Goal: Task Accomplishment & Management: Use online tool/utility

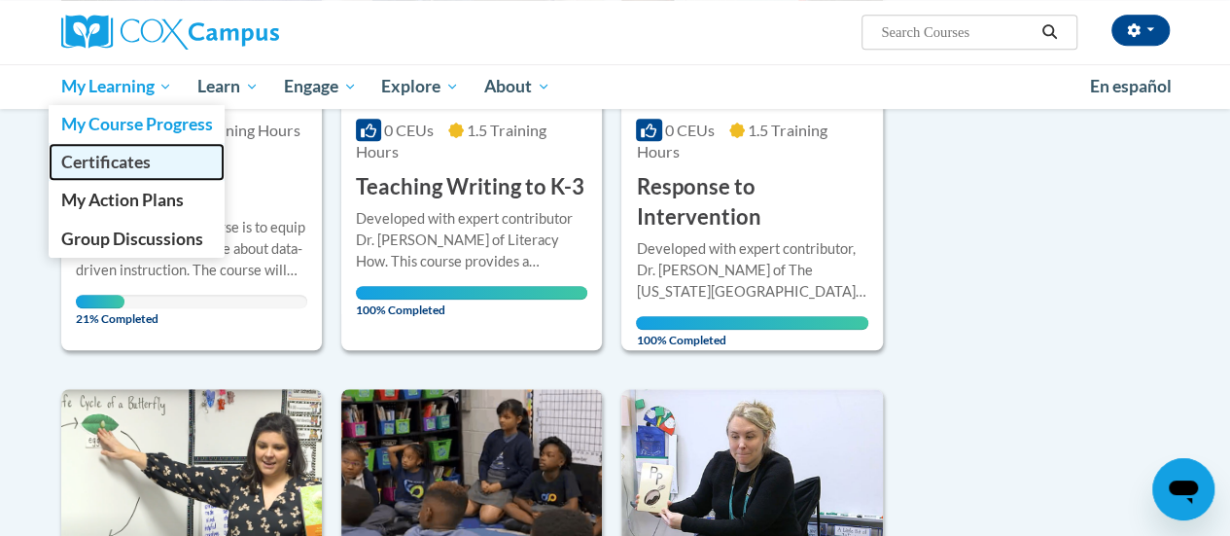
click at [95, 158] on span "Certificates" at bounding box center [104, 162] width 89 height 20
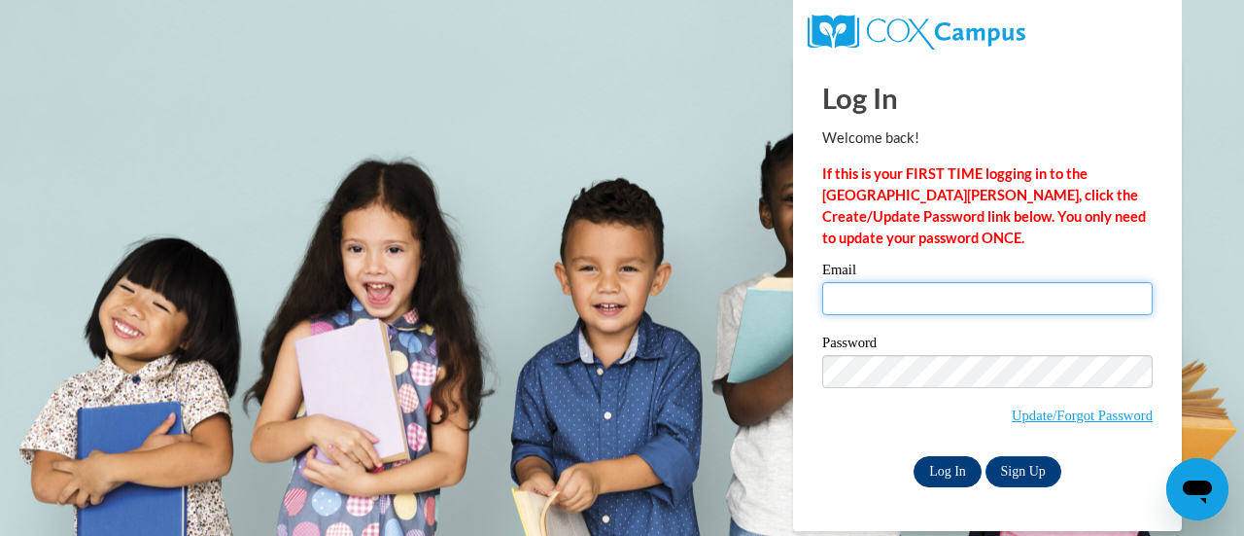
type input "[PERSON_NAME][EMAIL_ADDRESS][PERSON_NAME][DOMAIN_NAME]"
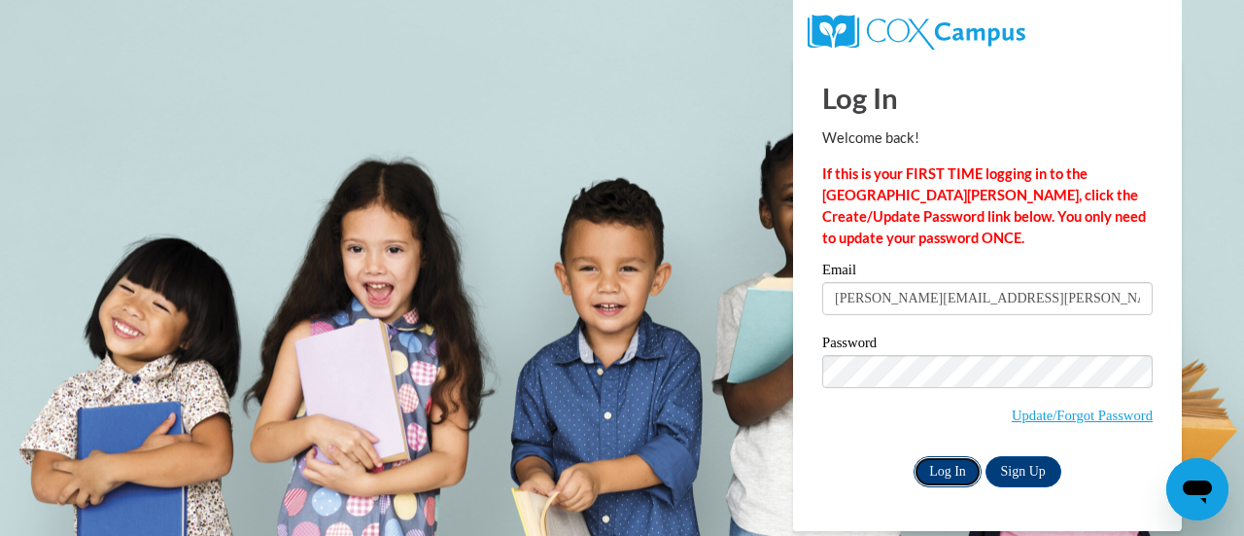
click at [924, 468] on input "Log In" at bounding box center [948, 471] width 68 height 31
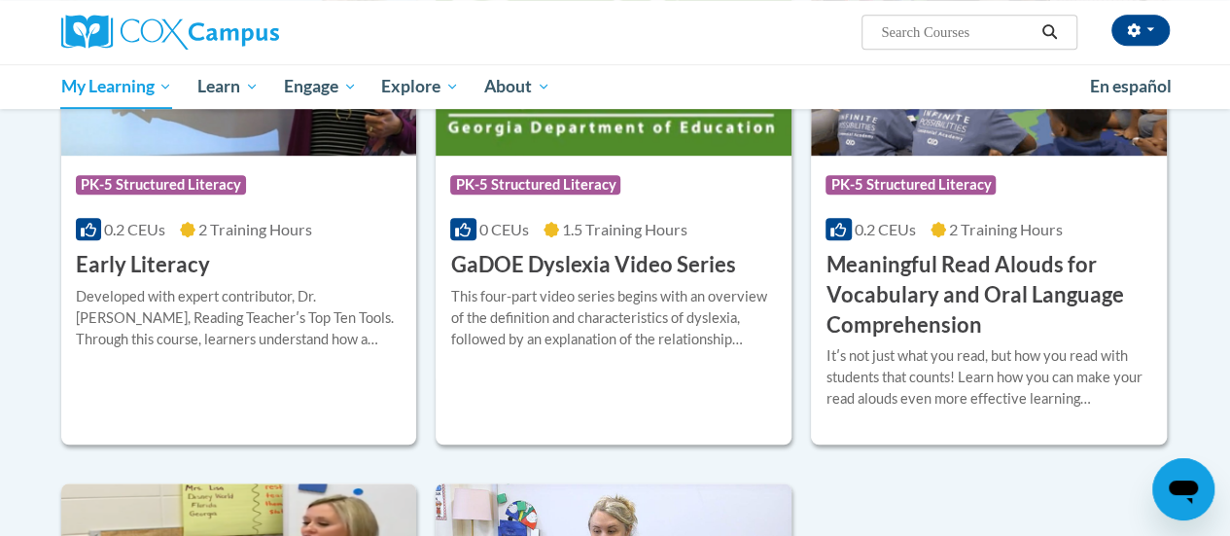
scroll to position [92, 0]
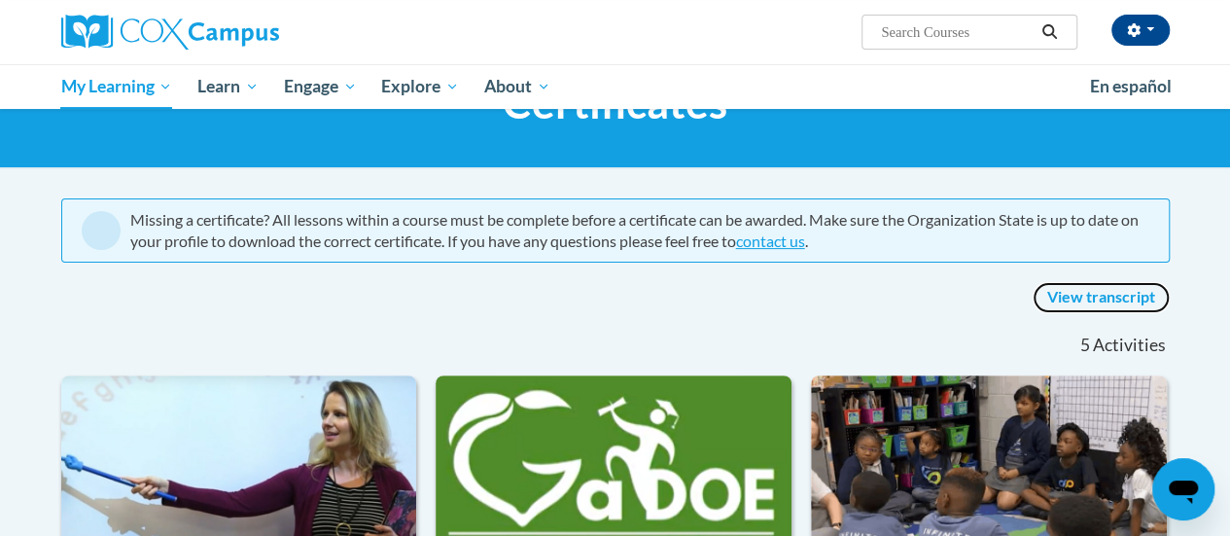
click at [1101, 293] on link "View transcript" at bounding box center [1101, 297] width 137 height 31
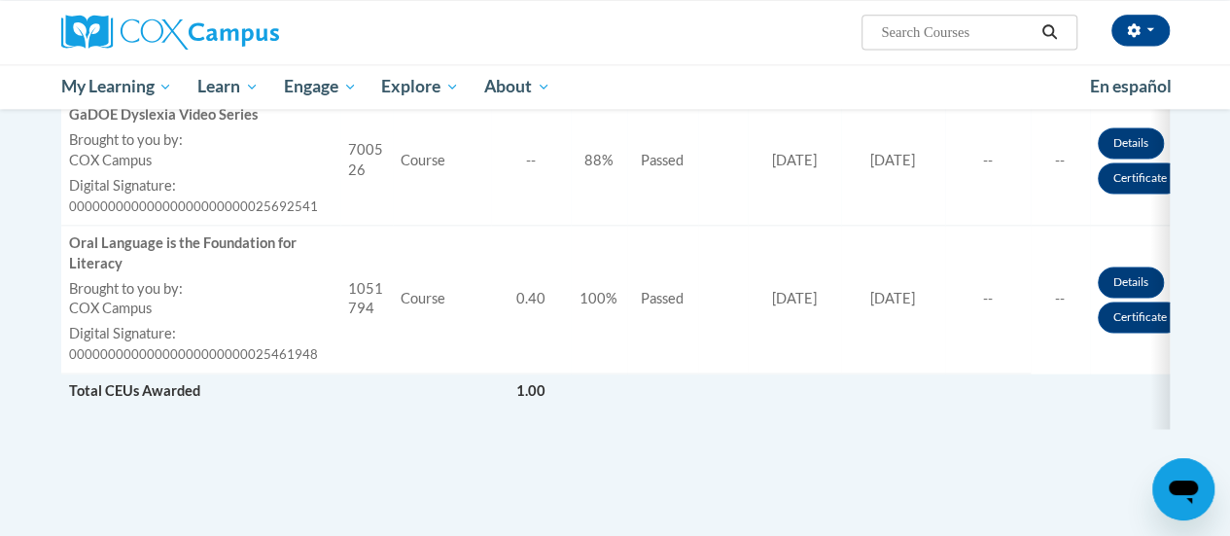
scroll to position [1358, 0]
click at [1134, 314] on link "Certificate" at bounding box center [1140, 315] width 85 height 31
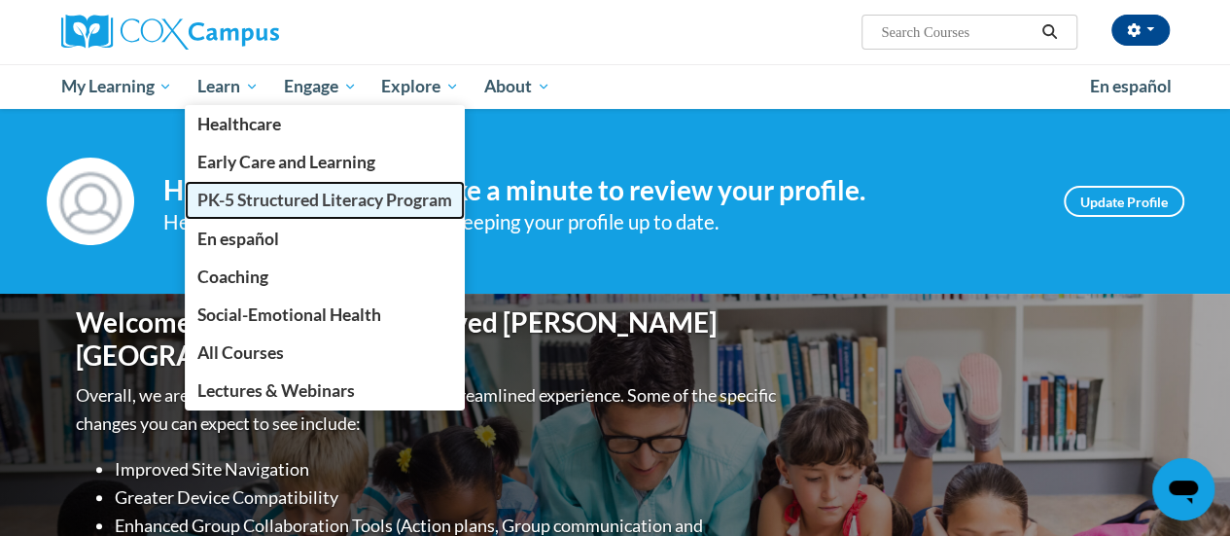
click at [251, 200] on span "PK-5 Structured Literacy Program" at bounding box center [324, 200] width 255 height 20
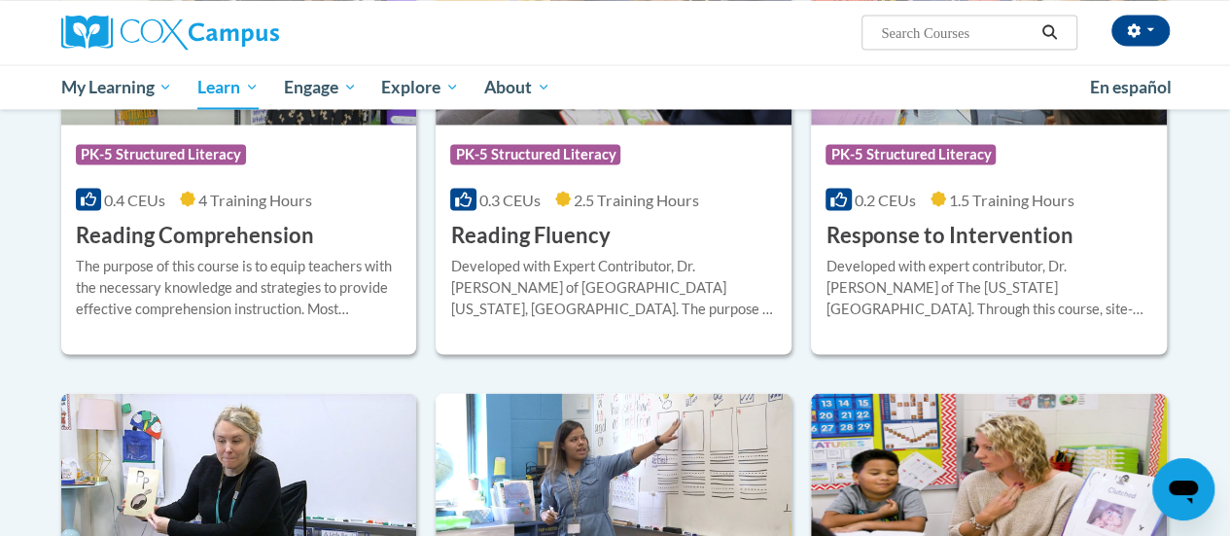
scroll to position [1794, 0]
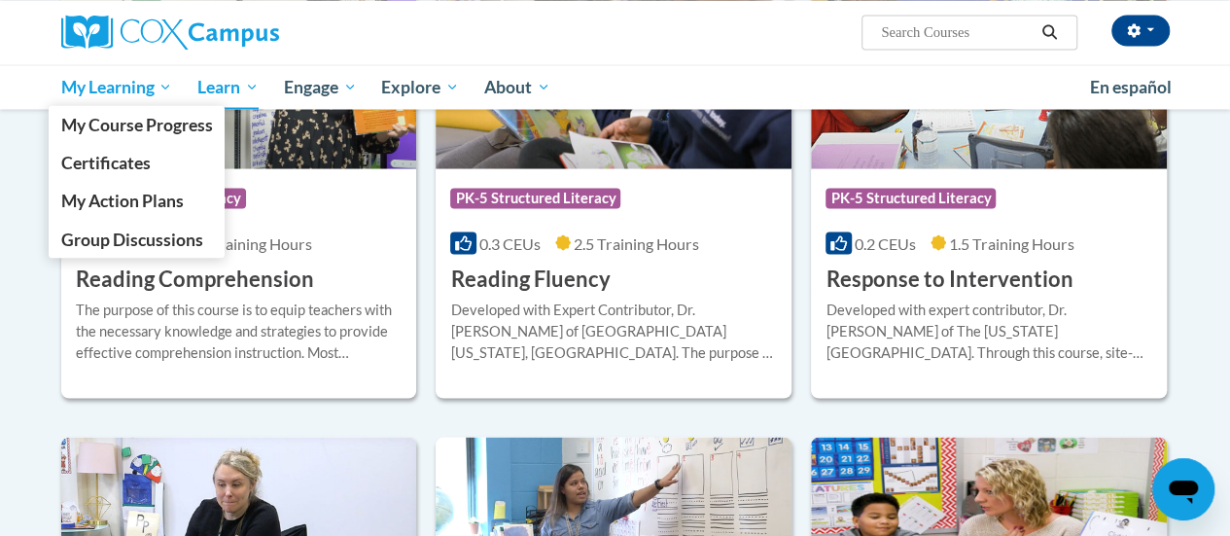
click at [125, 88] on span "My Learning" at bounding box center [116, 86] width 112 height 23
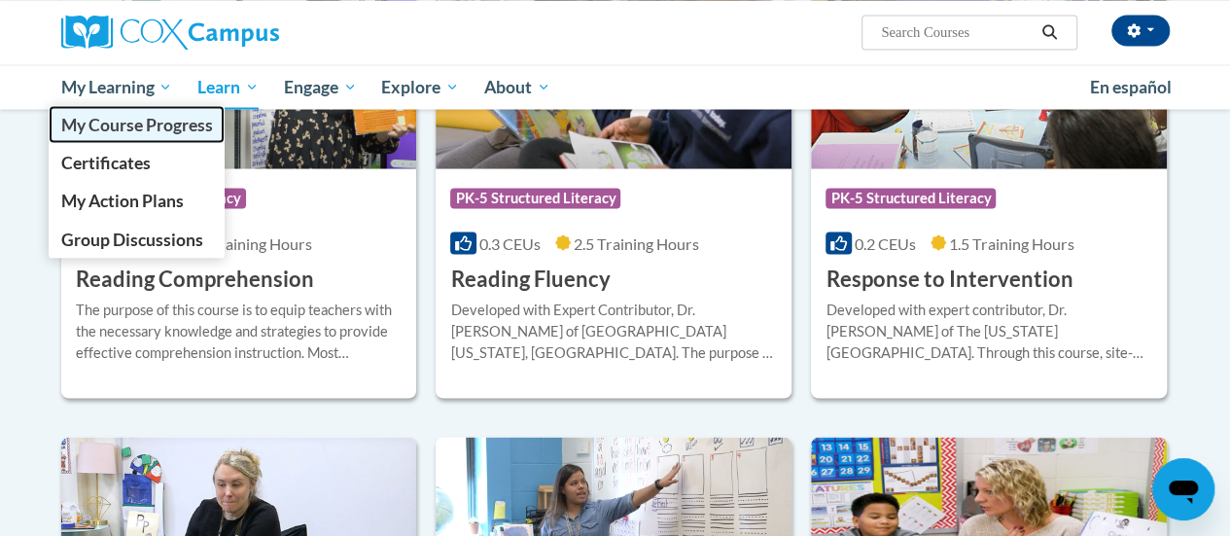
click at [138, 122] on span "My Course Progress" at bounding box center [136, 124] width 152 height 20
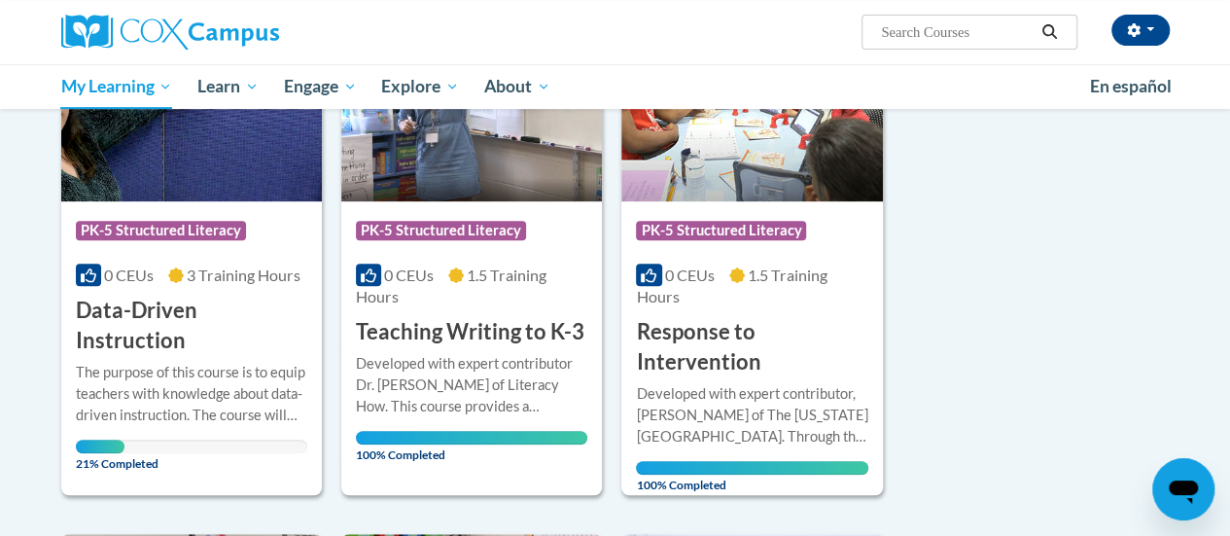
scroll to position [345, 0]
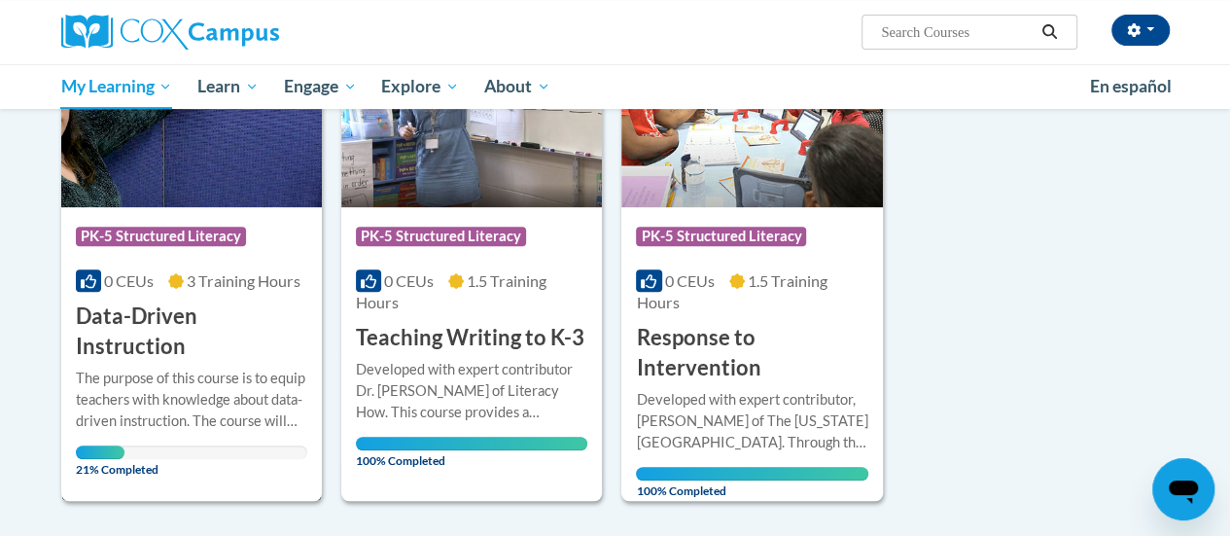
click at [220, 207] on div "Course Category: PK-5 Structured Literacy 0 CEUs 3 Training Hours COURSE Data-D…" at bounding box center [191, 284] width 261 height 155
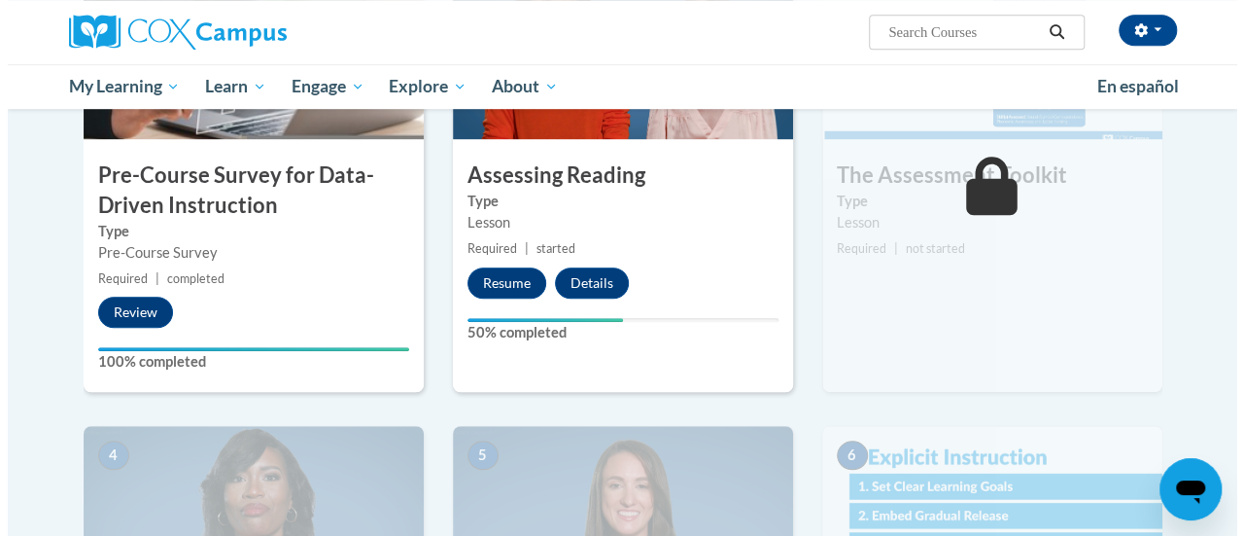
scroll to position [564, 0]
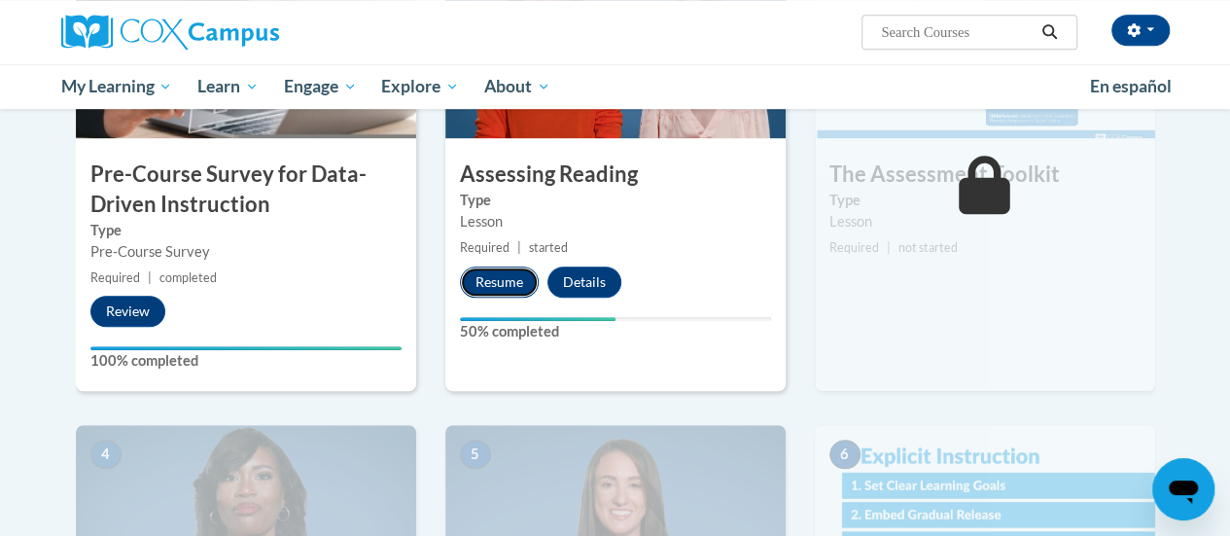
click at [484, 279] on button "Resume" at bounding box center [499, 281] width 79 height 31
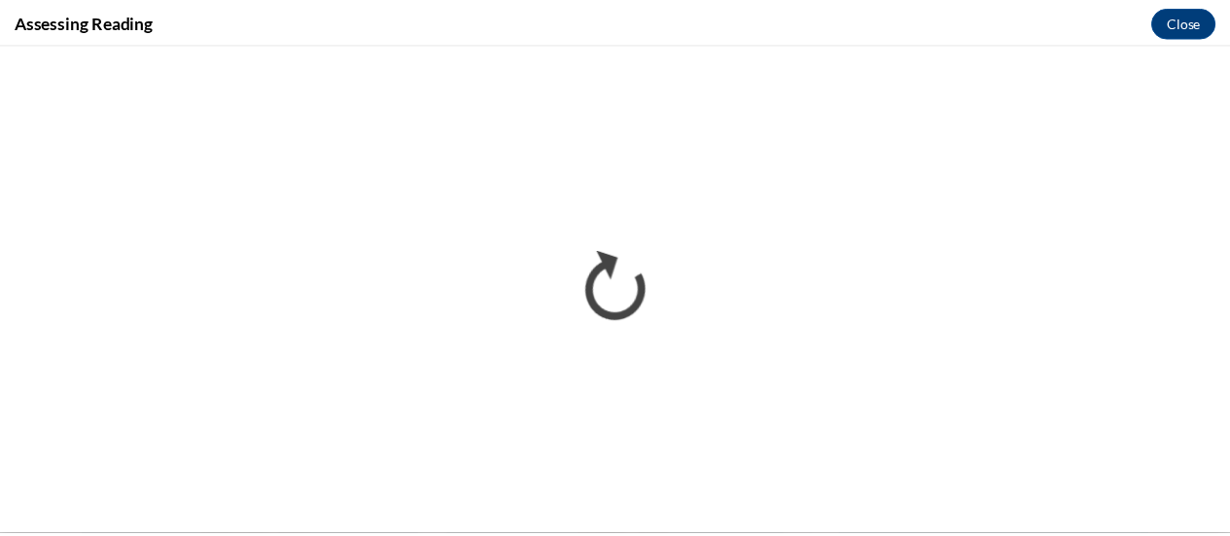
scroll to position [0, 0]
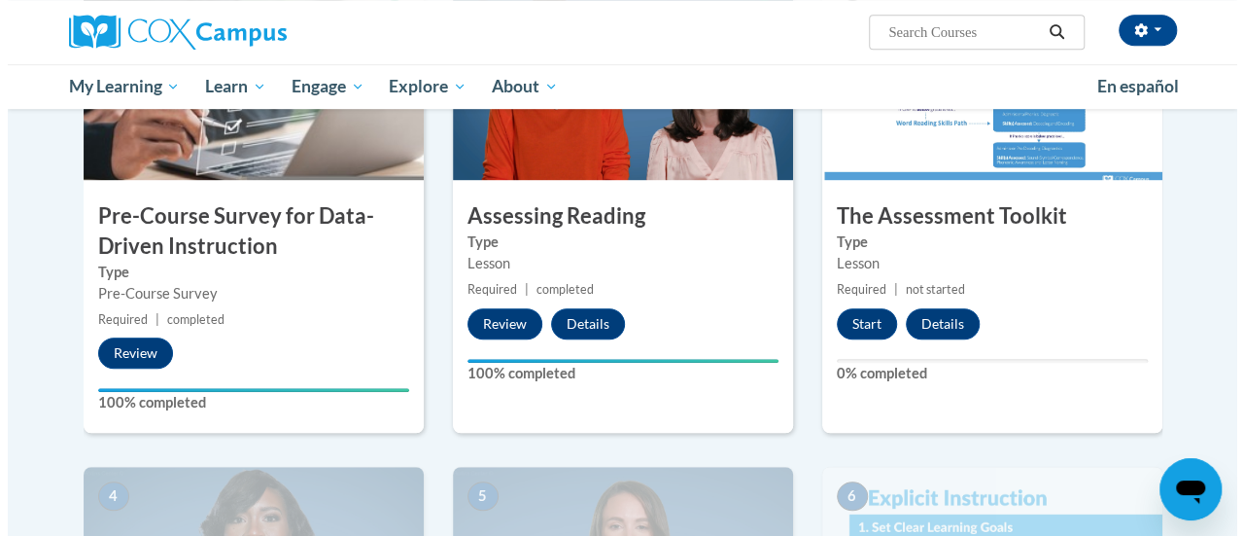
scroll to position [524, 0]
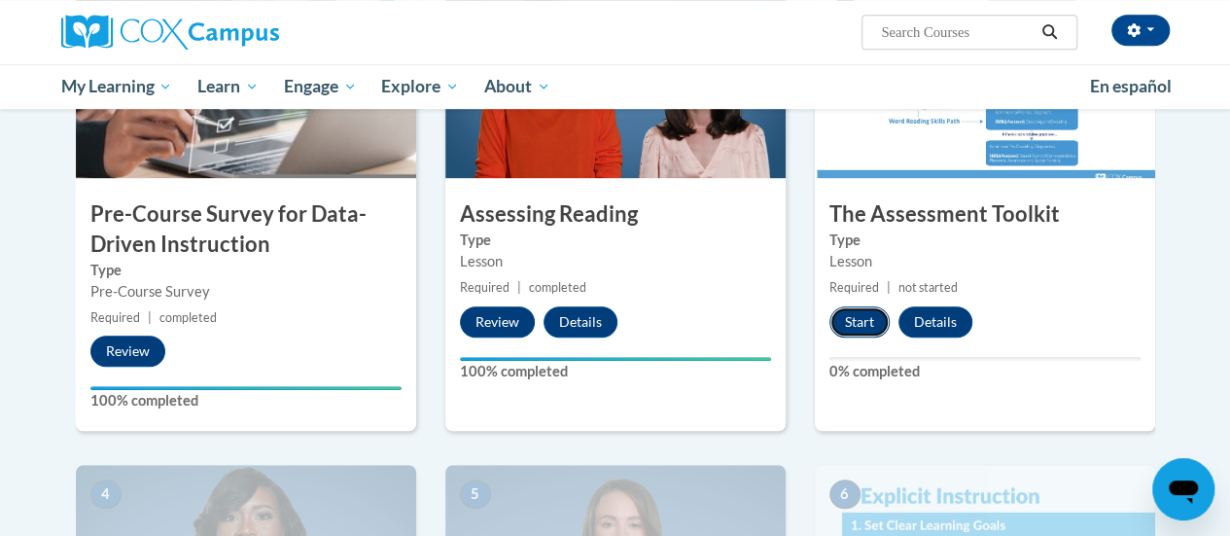
click at [850, 320] on button "Start" at bounding box center [859, 321] width 60 height 31
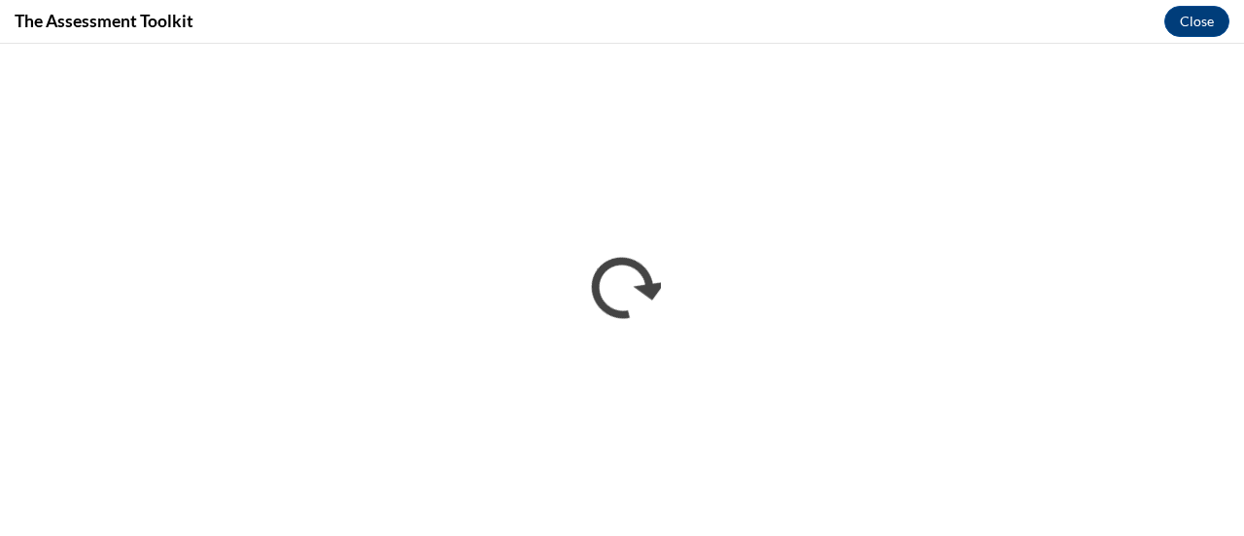
scroll to position [0, 0]
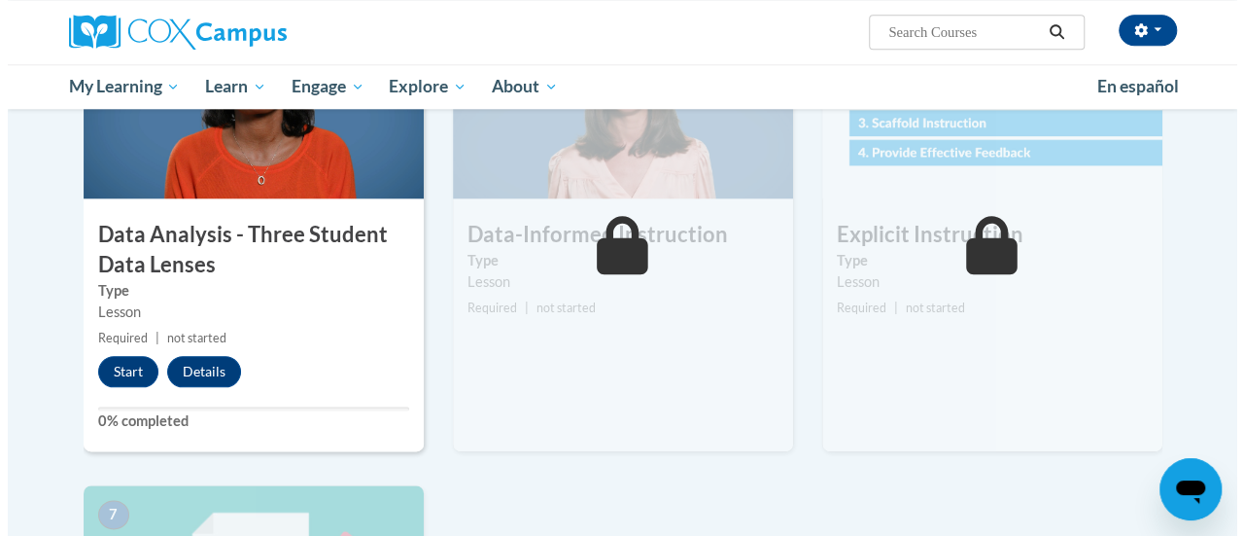
scroll to position [966, 0]
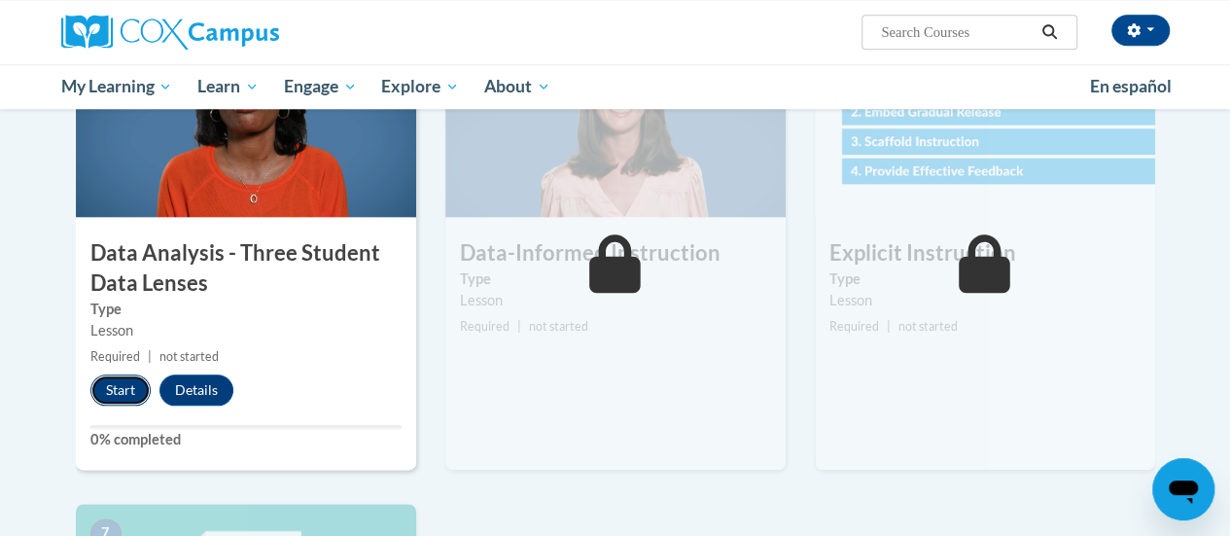
click at [109, 390] on button "Start" at bounding box center [120, 389] width 60 height 31
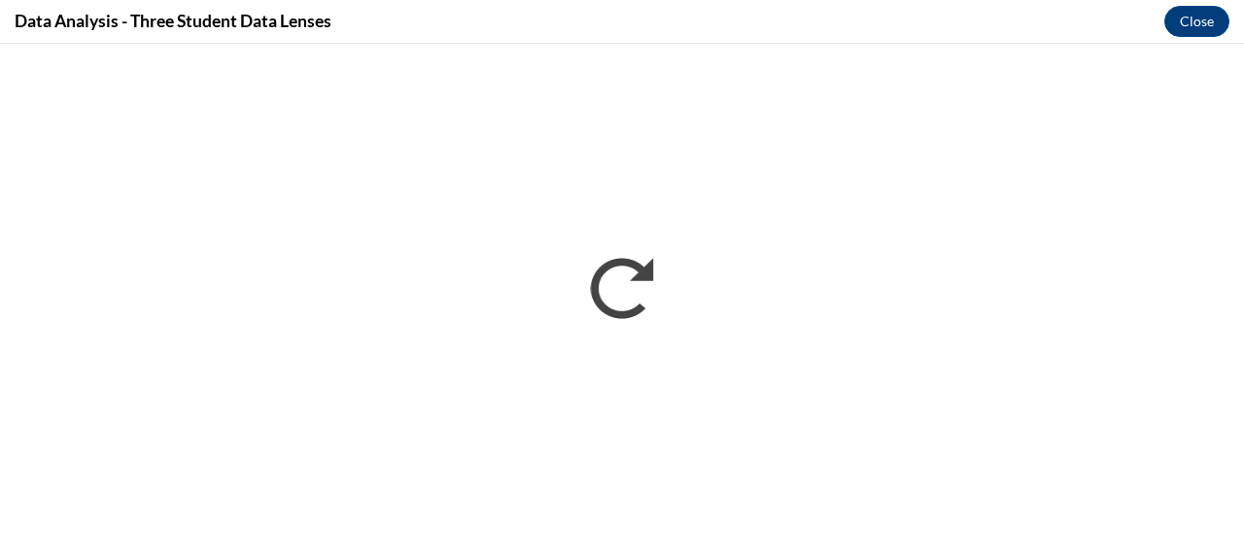
scroll to position [0, 0]
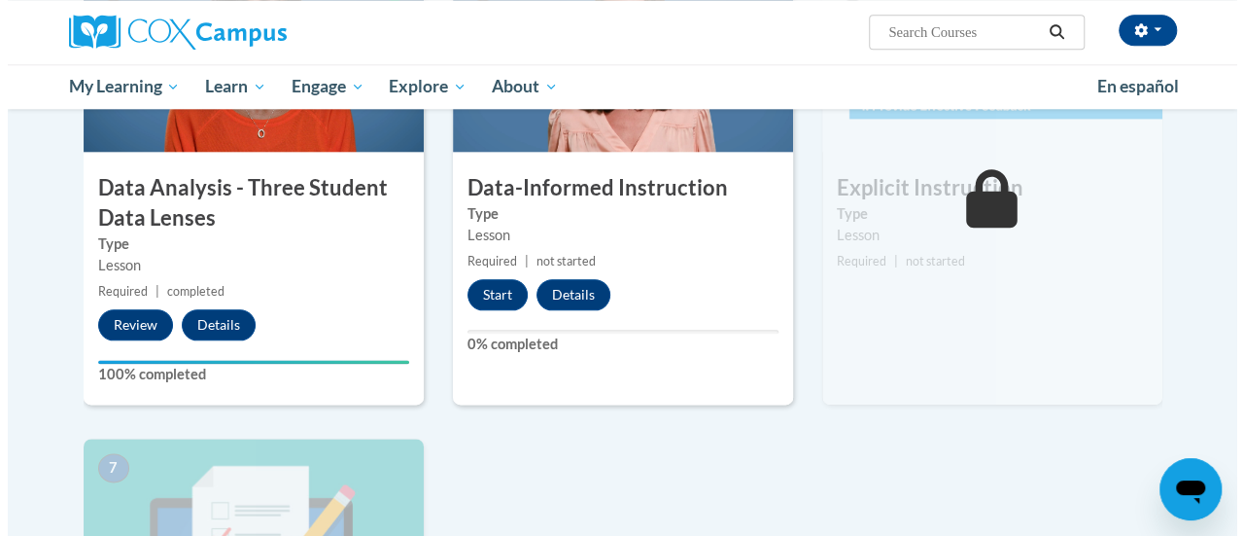
scroll to position [1029, 0]
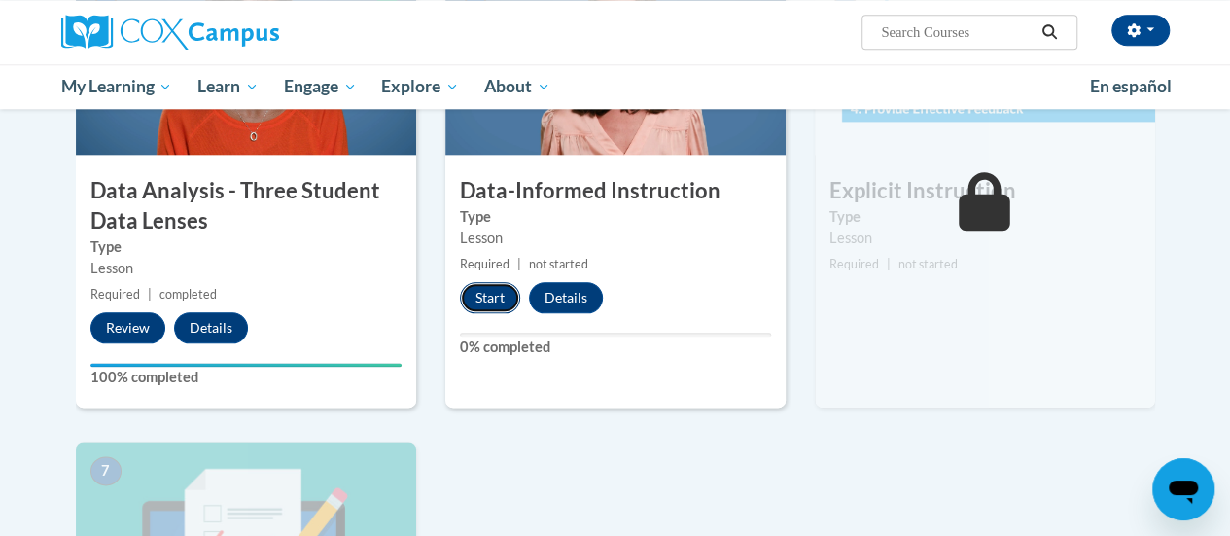
click at [484, 295] on button "Start" at bounding box center [490, 297] width 60 height 31
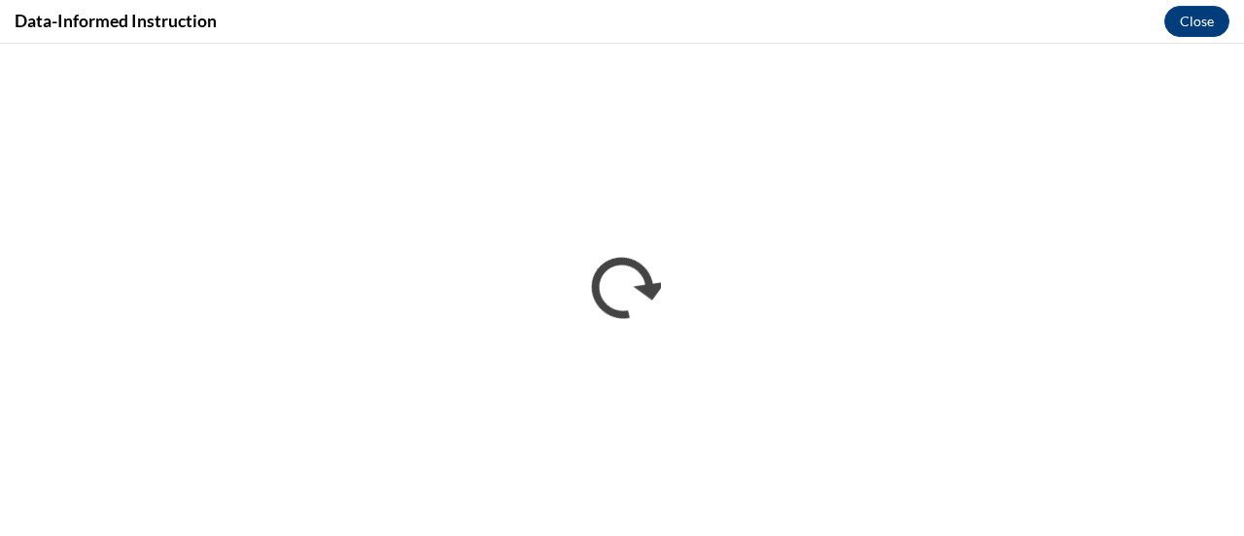
scroll to position [0, 0]
